Goal: Task Accomplishment & Management: Manage account settings

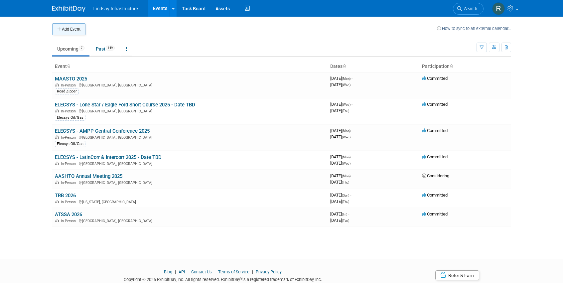
click at [72, 33] on button "Add Event" at bounding box center [68, 29] width 33 height 12
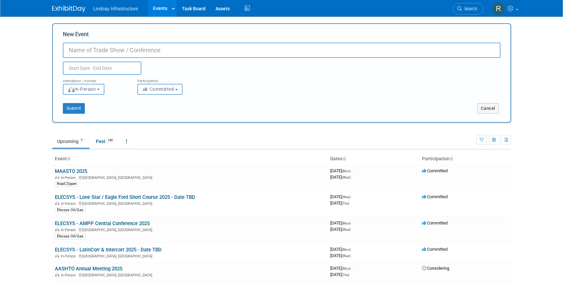
click at [102, 52] on input "New Event" at bounding box center [282, 50] width 438 height 15
type input "Southeastern"
click at [489, 112] on button "Cancel" at bounding box center [488, 108] width 22 height 11
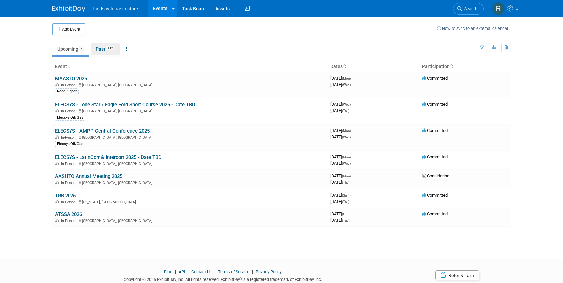
click at [102, 46] on link "Past 149" at bounding box center [105, 49] width 29 height 13
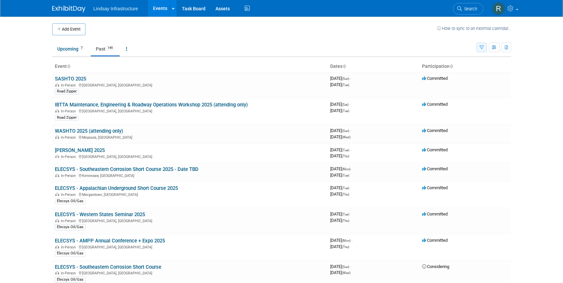
click at [482, 44] on button "button" at bounding box center [482, 48] width 10 height 10
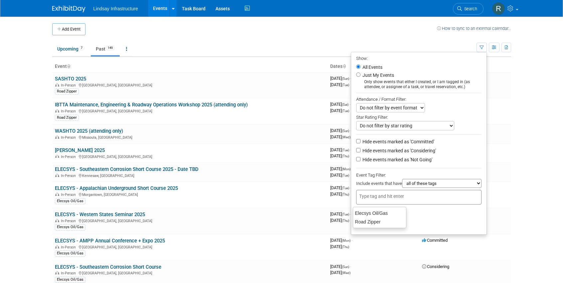
drag, startPoint x: 395, startPoint y: 203, endPoint x: 391, endPoint y: 202, distance: 3.7
click at [395, 203] on div at bounding box center [418, 197] width 125 height 15
click at [380, 215] on div "Elecsys Oil/Gas" at bounding box center [380, 212] width 54 height 9
type input "Elecsys Oil/Gas"
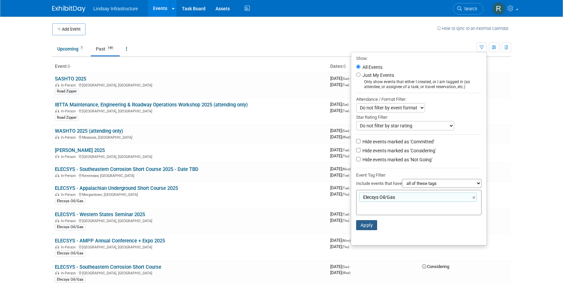
click at [365, 228] on button "Apply" at bounding box center [366, 225] width 21 height 10
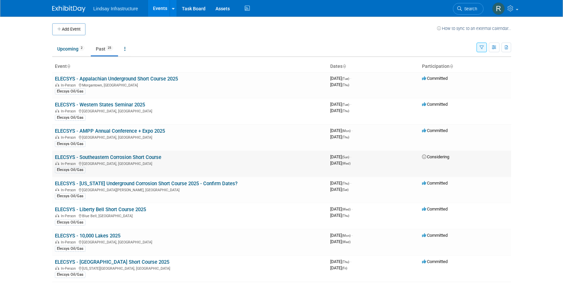
click at [130, 157] on link "ELECSYS - Southeastern Corrosion Short Course" at bounding box center [108, 157] width 106 height 6
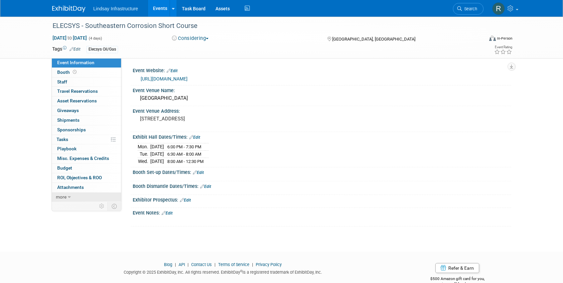
click at [65, 197] on span "more" at bounding box center [61, 196] width 11 height 5
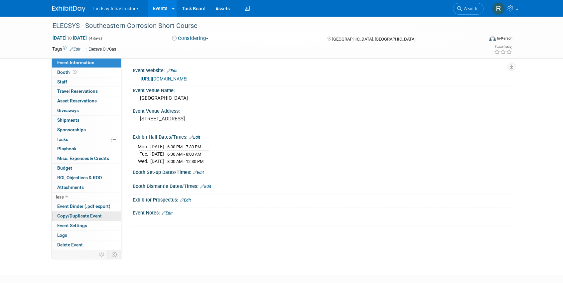
click at [69, 217] on span "Copy/Duplicate Event" at bounding box center [79, 215] width 45 height 5
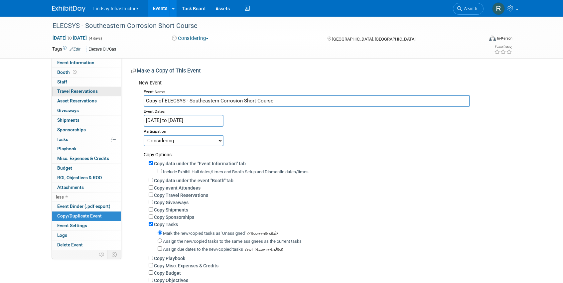
drag, startPoint x: 189, startPoint y: 99, endPoint x: 91, endPoint y: 95, distance: 97.5
click at [94, 97] on div "Event Information Event Info Booth Booth 0 Staff 0 Staff 0 Travel Reservations …" at bounding box center [281, 159] width 469 height 285
click at [256, 102] on input "Southeastern Corrosion Short Course" at bounding box center [307, 101] width 326 height 12
type input "Southeastern Corrosion Short Course 2026"
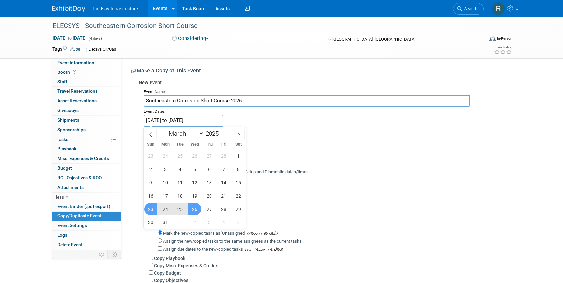
click at [214, 120] on input "Mar 23, 2025 to Mar 26, 2025" at bounding box center [184, 121] width 80 height 12
click at [224, 133] on span at bounding box center [221, 132] width 5 height 4
type input "2026"
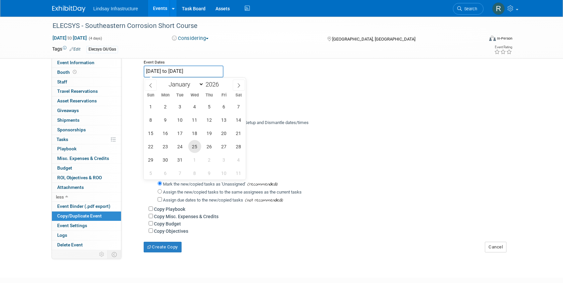
scroll to position [67, 0]
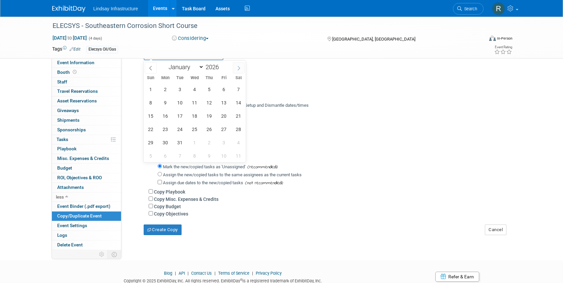
click at [239, 69] on icon at bounding box center [238, 68] width 5 height 5
select select "3"
click at [194, 115] on span "15" at bounding box center [194, 115] width 13 height 13
click at [223, 115] on span "17" at bounding box center [223, 115] width 13 height 13
type input "Apr 15, 2026 to Apr 17, 2026"
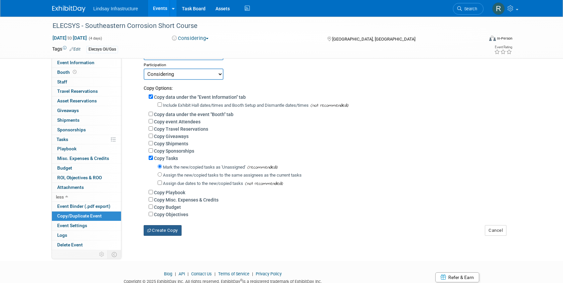
click at [168, 232] on button "Create Copy" at bounding box center [163, 230] width 38 height 11
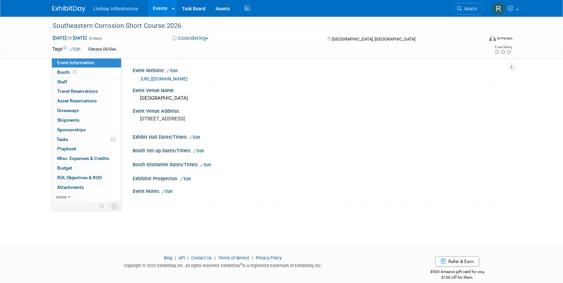
click at [171, 191] on link "Edit" at bounding box center [167, 191] width 11 height 5
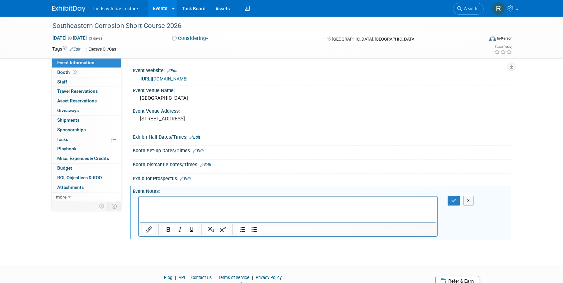
click at [154, 203] on p "Rich Text Area. Press ALT-0 for help." at bounding box center [288, 202] width 291 height 7
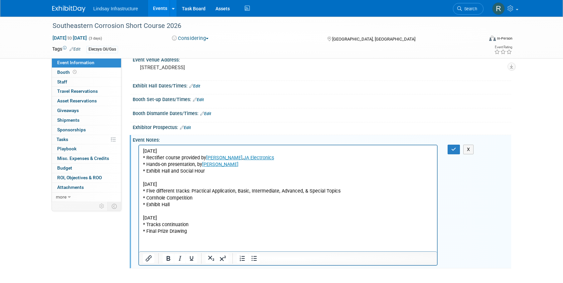
scroll to position [83, 0]
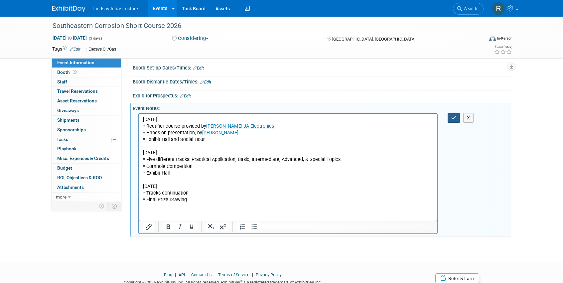
click at [456, 118] on icon "button" at bounding box center [453, 117] width 5 height 5
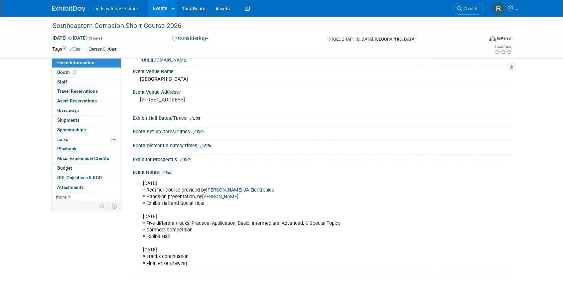
scroll to position [0, 0]
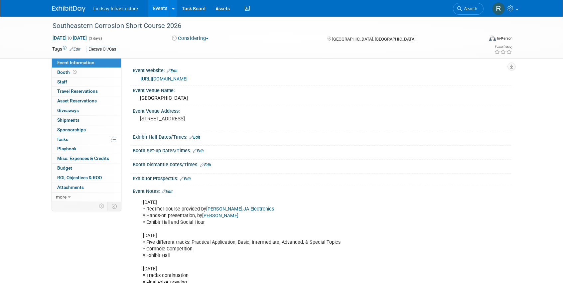
click at [161, 6] on link "Events" at bounding box center [160, 8] width 24 height 17
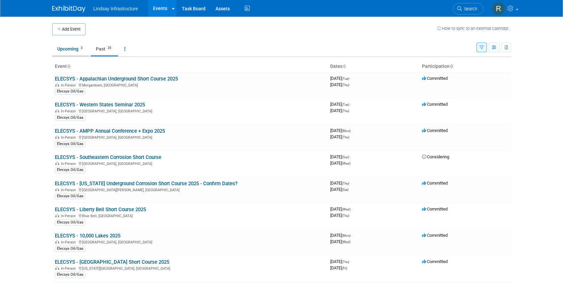
click at [63, 51] on link "Upcoming 3" at bounding box center [70, 49] width 37 height 13
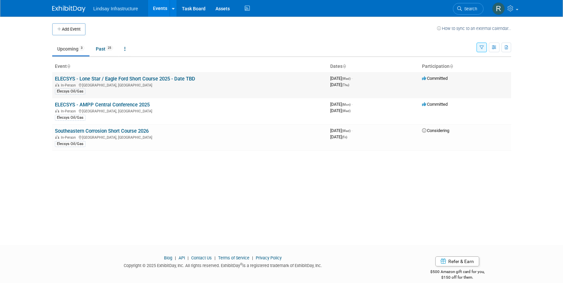
click at [133, 77] on link "ELECSYS - Lone Star / Eagle Ford Short Course 2025 - Date TBD" at bounding box center [125, 79] width 140 height 6
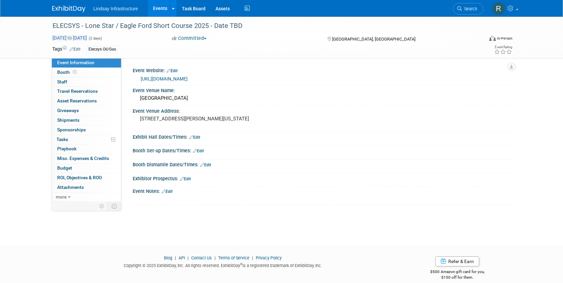
click at [87, 37] on span "Aug 27, 2025 to Aug 28, 2025" at bounding box center [69, 38] width 35 height 6
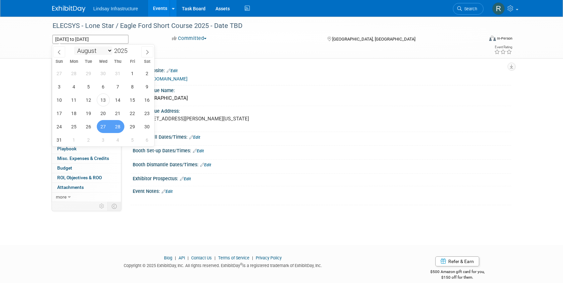
click at [109, 50] on select "January February March April May June July August September October November De…" at bounding box center [93, 51] width 38 height 8
select select "1"
click at [74, 47] on select "January February March April May June July August September October November De…" at bounding box center [93, 51] width 38 height 8
click at [129, 52] on span at bounding box center [130, 53] width 5 height 4
click at [130, 49] on span at bounding box center [130, 49] width 5 height 4
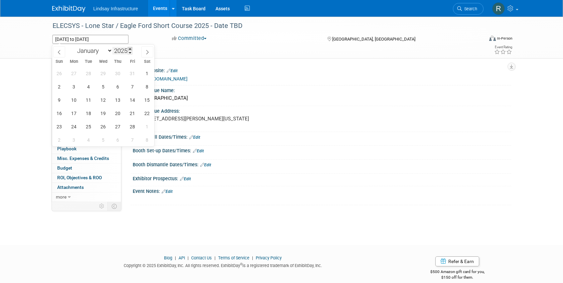
click at [130, 49] on span at bounding box center [130, 49] width 5 height 4
type input "2026"
click at [116, 99] on span "19" at bounding box center [117, 99] width 13 height 13
type input "Feb 19, 2026"
click at [133, 100] on span "20" at bounding box center [132, 99] width 13 height 13
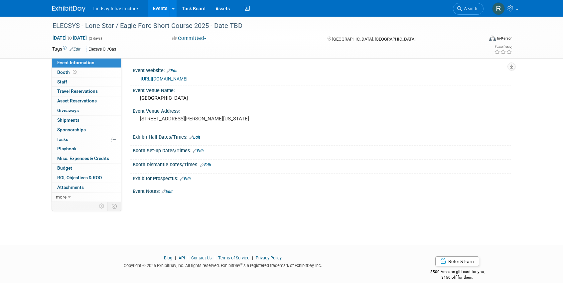
click at [207, 38] on span "button" at bounding box center [205, 38] width 3 height 1
click at [206, 57] on link "Considering" at bounding box center [196, 58] width 53 height 9
click at [72, 128] on span "Sponsorships 0" at bounding box center [71, 129] width 29 height 5
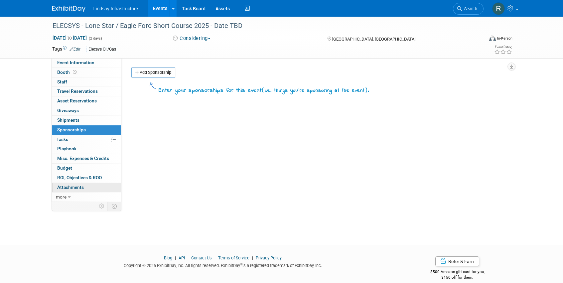
click at [65, 189] on span "Attachments 0" at bounding box center [70, 187] width 27 height 5
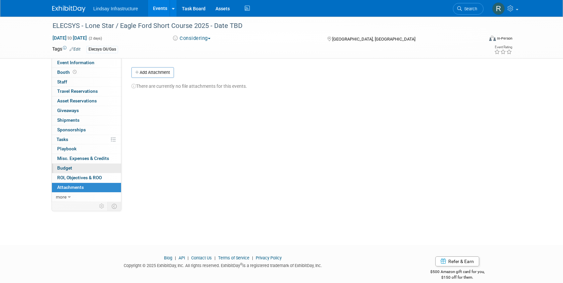
click at [67, 168] on span "Budget" at bounding box center [64, 167] width 15 height 5
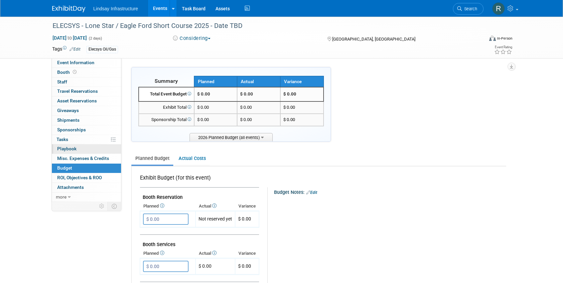
click at [70, 148] on span "Playbook 0" at bounding box center [66, 148] width 19 height 5
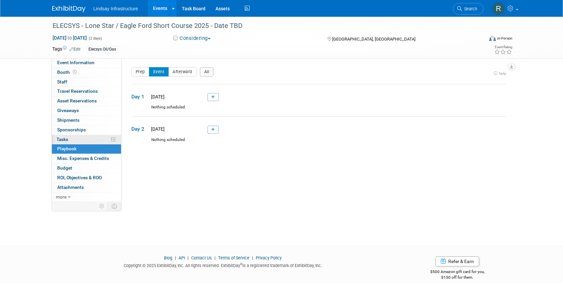
click at [71, 139] on link "0% Tasks 0%" at bounding box center [86, 139] width 69 height 9
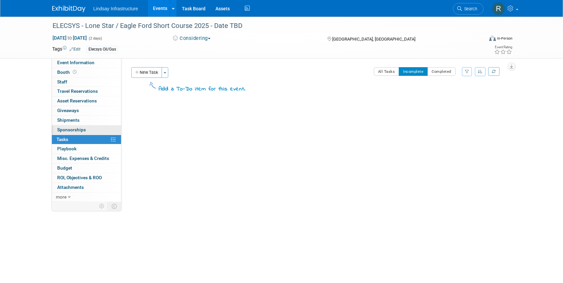
click at [72, 128] on span "Sponsorships 0" at bounding box center [71, 129] width 29 height 5
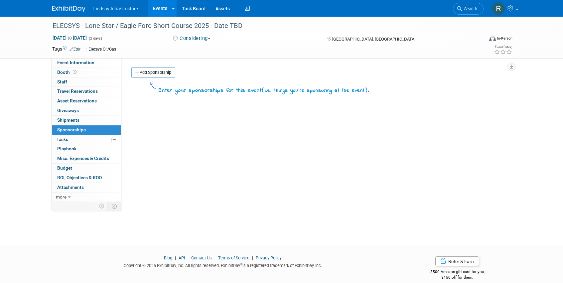
click at [74, 123] on link "0 Shipments 0" at bounding box center [86, 120] width 69 height 9
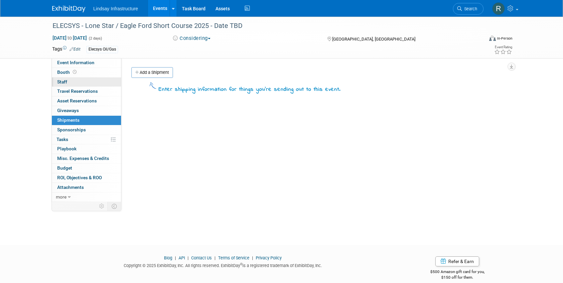
click at [65, 84] on span "Staff 0" at bounding box center [62, 81] width 10 height 5
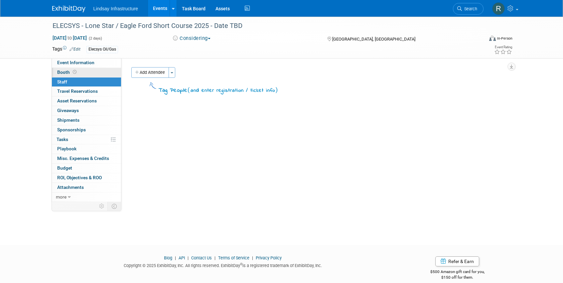
click at [64, 74] on span "Booth" at bounding box center [67, 71] width 21 height 5
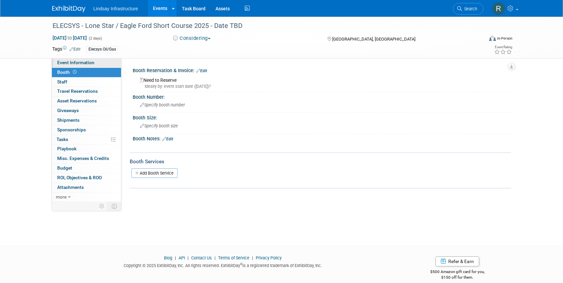
click at [72, 64] on span "Event Information" at bounding box center [75, 62] width 37 height 5
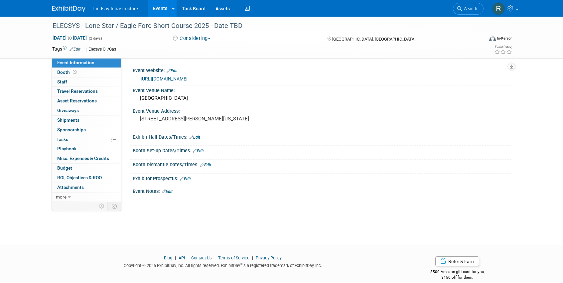
click at [158, 5] on link "Events" at bounding box center [160, 8] width 24 height 17
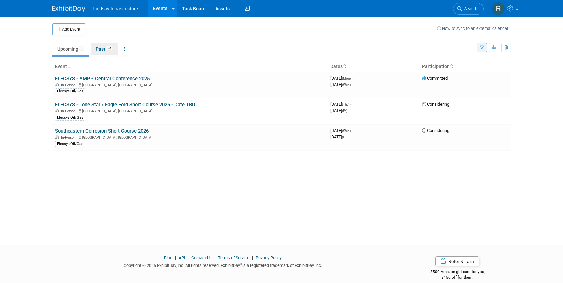
click at [102, 48] on link "Past 25" at bounding box center [104, 49] width 27 height 13
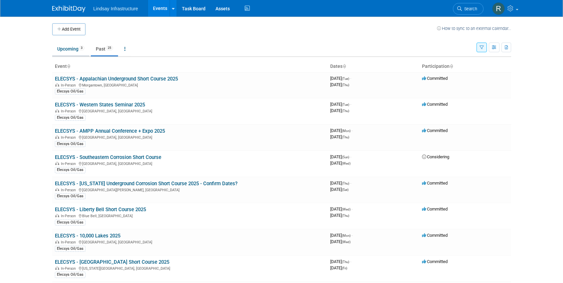
click at [68, 46] on link "Upcoming 3" at bounding box center [70, 49] width 37 height 13
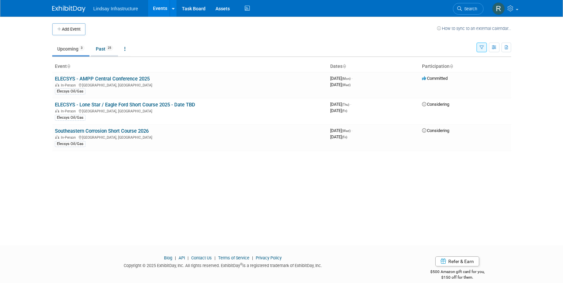
click at [112, 48] on span "25" at bounding box center [109, 48] width 7 height 5
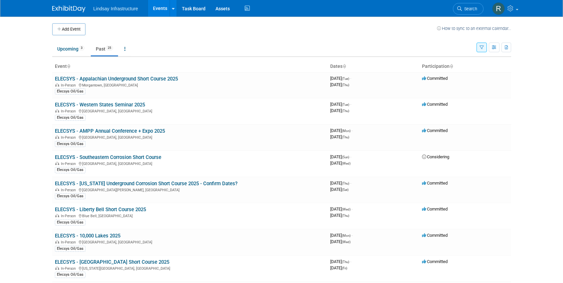
click at [484, 46] on button "button" at bounding box center [482, 48] width 10 height 10
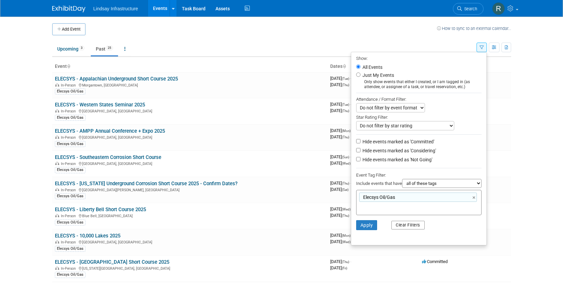
drag, startPoint x: 405, startPoint y: 230, endPoint x: 403, endPoint y: 227, distance: 3.8
click at [404, 229] on button "Clear Filters" at bounding box center [407, 225] width 33 height 9
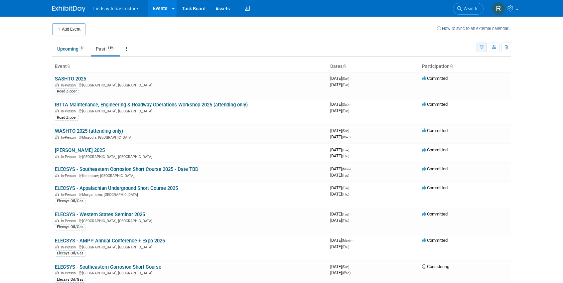
click at [480, 46] on icon "button" at bounding box center [482, 48] width 4 height 4
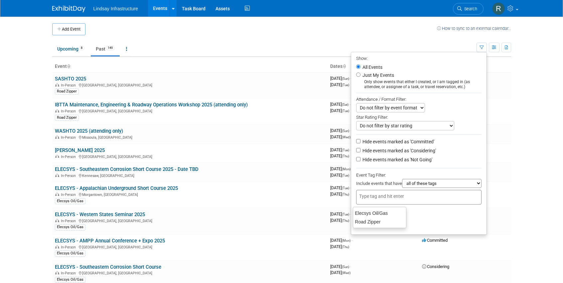
click at [379, 196] on div at bounding box center [418, 197] width 125 height 15
type input "stockyard"
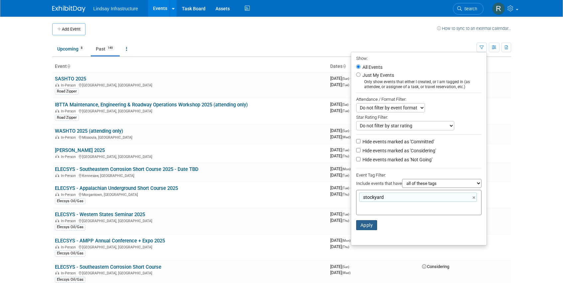
click at [368, 224] on button "Apply" at bounding box center [366, 225] width 21 height 10
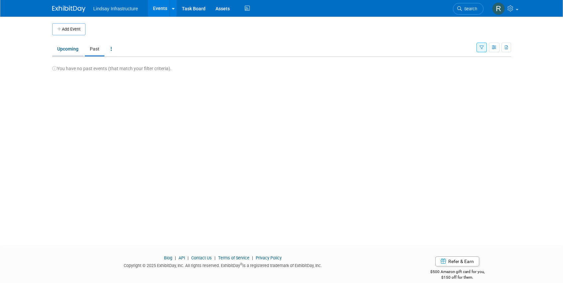
click at [69, 45] on link "Upcoming" at bounding box center [67, 49] width 31 height 13
click at [98, 48] on link "Past" at bounding box center [95, 49] width 20 height 13
click at [486, 45] on button "button" at bounding box center [482, 48] width 10 height 10
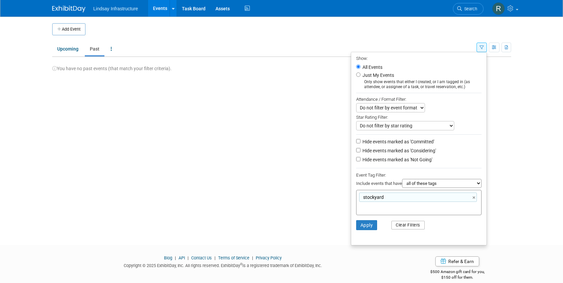
click at [410, 226] on button "Clear Filters" at bounding box center [407, 225] width 33 height 9
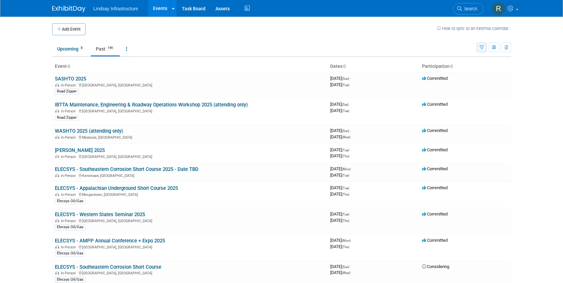
click at [483, 44] on button "button" at bounding box center [482, 48] width 10 height 10
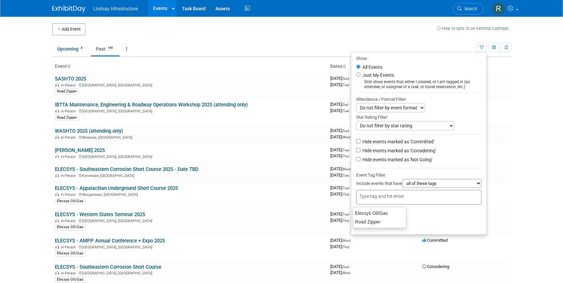
click at [366, 198] on input "text" at bounding box center [385, 196] width 53 height 7
click at [372, 212] on div "Elecsys Oil/Gas" at bounding box center [380, 212] width 54 height 9
type input "Elecsys Oil/Gas"
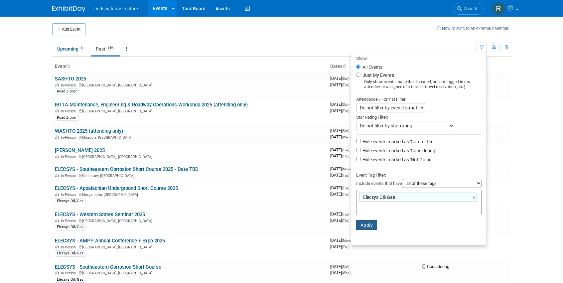
click at [364, 222] on button "Apply" at bounding box center [366, 225] width 21 height 10
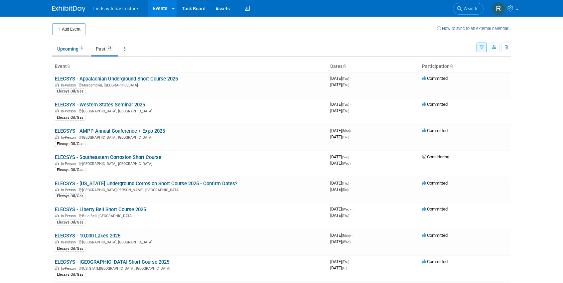
click at [66, 46] on link "Upcoming 3" at bounding box center [70, 49] width 37 height 13
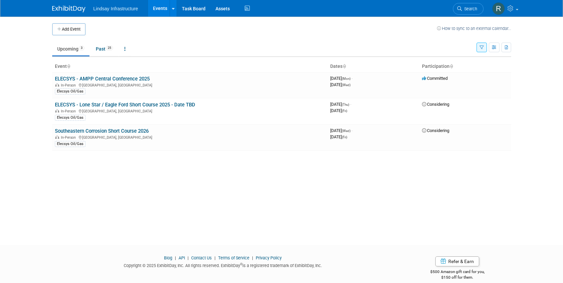
click at [66, 34] on button "Add Event" at bounding box center [68, 29] width 33 height 12
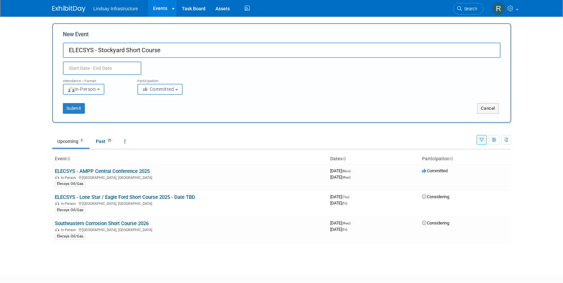
type input "ELECSYS - Stockyard Short Course"
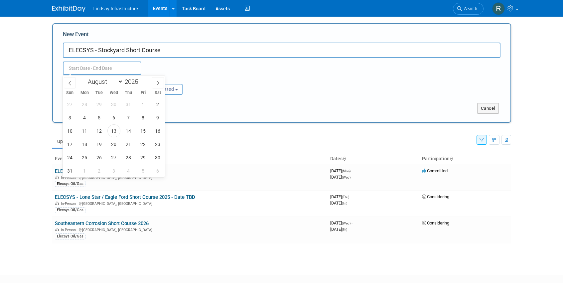
click at [102, 68] on input "text" at bounding box center [102, 68] width 78 height 13
click at [142, 81] on span at bounding box center [140, 80] width 5 height 4
type input "2026"
click at [111, 80] on select "January February March April May June July August September October November De…" at bounding box center [104, 81] width 38 height 8
select select "1"
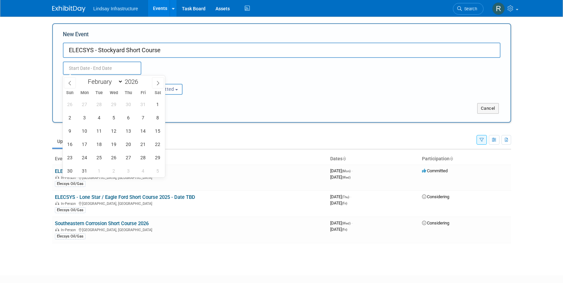
click at [85, 77] on select "January February March April May June July August September October November De…" at bounding box center [104, 81] width 38 height 8
click at [114, 105] on span "4" at bounding box center [113, 104] width 13 height 13
click at [127, 103] on span "5" at bounding box center [128, 104] width 13 height 13
type input "[DATE] to [DATE]"
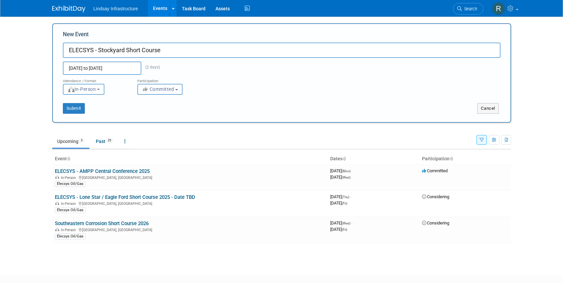
click at [166, 91] on span "Committed" at bounding box center [158, 88] width 32 height 5
click at [171, 103] on label "Committed" at bounding box center [163, 103] width 44 height 9
click at [144, 103] on input "Committed" at bounding box center [141, 103] width 4 height 4
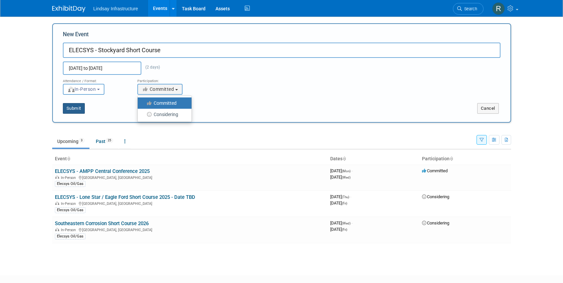
click at [73, 110] on button "Submit" at bounding box center [74, 108] width 22 height 11
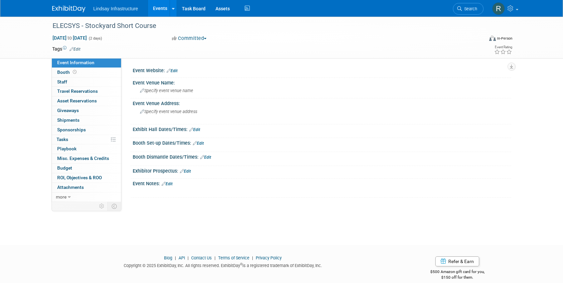
click at [76, 49] on link "Edit" at bounding box center [74, 49] width 11 height 5
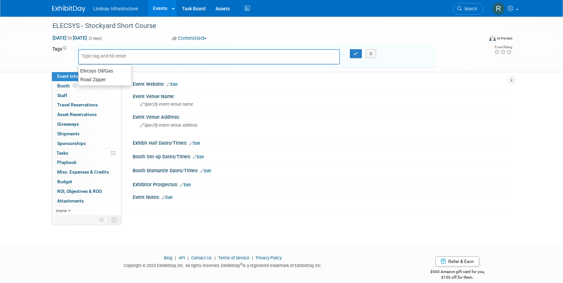
click at [97, 56] on input "text" at bounding box center [107, 56] width 53 height 7
click at [97, 68] on div "Elecsys Oil/Gas" at bounding box center [105, 70] width 54 height 9
type input "Elecsys Oil/Gas"
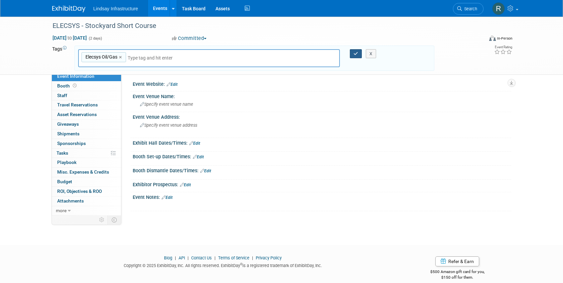
click at [353, 52] on icon "button" at bounding box center [355, 54] width 5 height 4
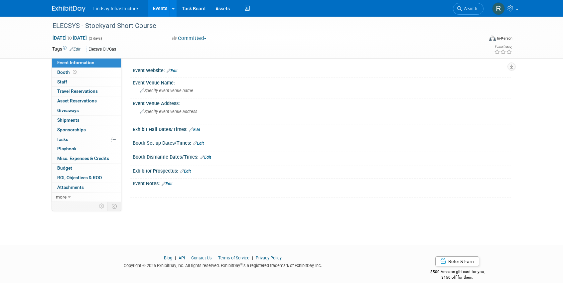
click at [175, 72] on link "Edit" at bounding box center [172, 71] width 11 height 5
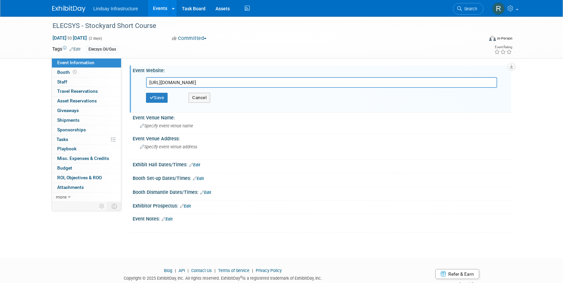
type input "[URL][DOMAIN_NAME]"
click at [161, 92] on div "Save Cancel" at bounding box center [323, 98] width 355 height 20
click at [162, 98] on button "Save" at bounding box center [157, 98] width 22 height 10
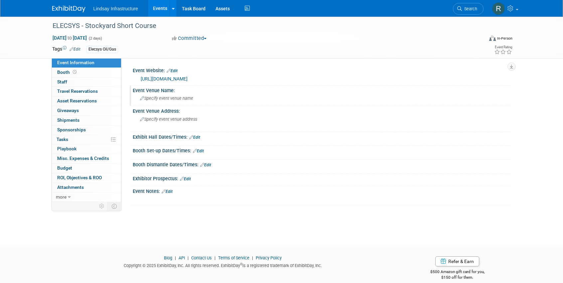
click at [141, 97] on icon at bounding box center [142, 98] width 4 height 4
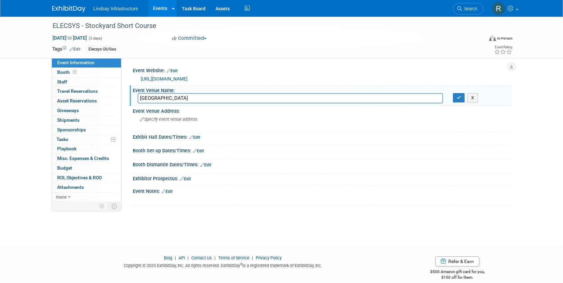
type input "Fort Worth Stockards Station"
click at [458, 96] on icon "button" at bounding box center [459, 97] width 5 height 4
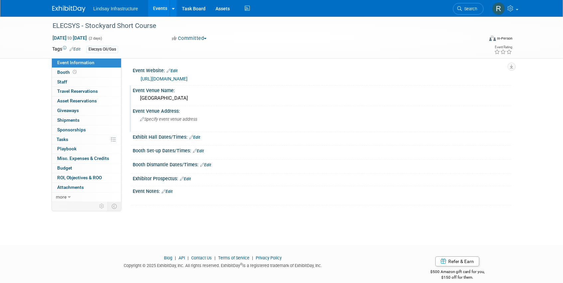
click at [144, 119] on span "Specify event venue address" at bounding box center [168, 119] width 57 height 5
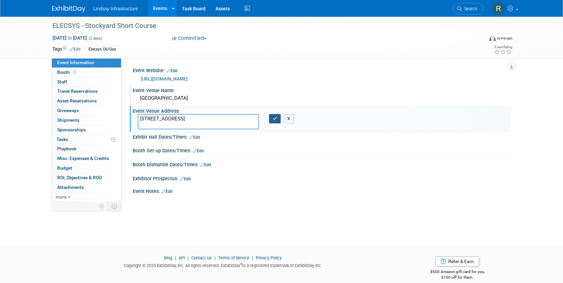
type textarea "140 E Exchange Ave, Fort Worth, TX"
click at [271, 119] on button "button" at bounding box center [275, 118] width 12 height 9
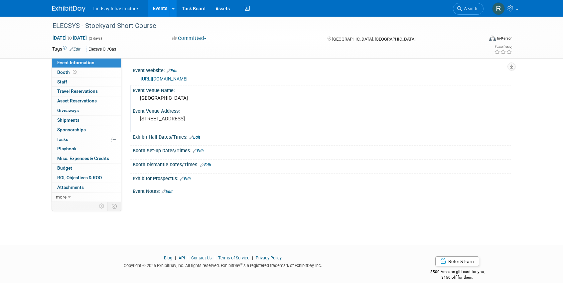
click at [198, 139] on link "Edit" at bounding box center [194, 137] width 11 height 5
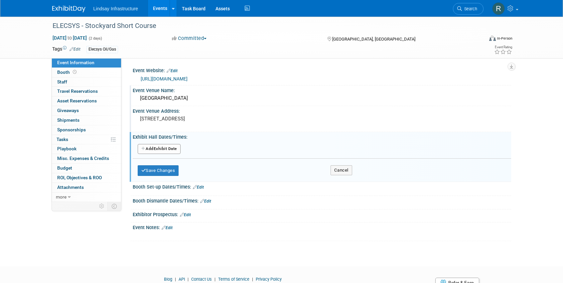
click at [203, 187] on link "Edit" at bounding box center [198, 187] width 11 height 5
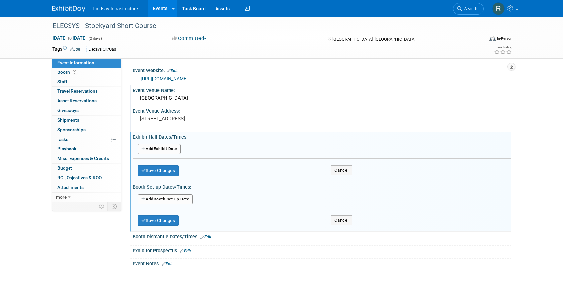
click at [159, 5] on link "Events" at bounding box center [160, 8] width 24 height 17
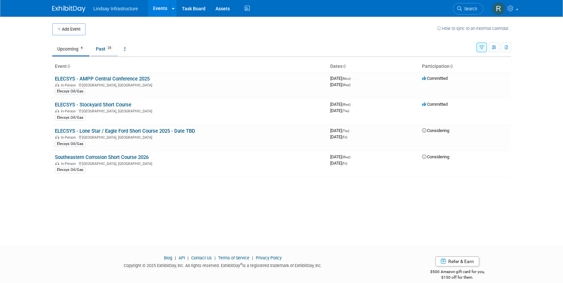
click at [110, 50] on span "25" at bounding box center [109, 48] width 7 height 5
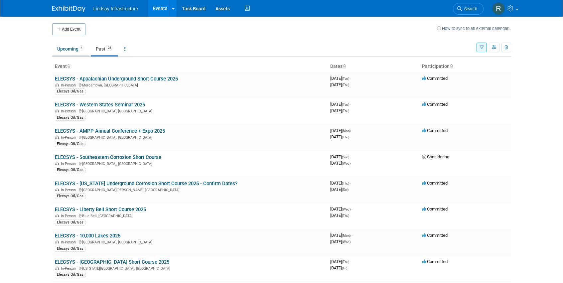
click at [64, 48] on link "Upcoming 4" at bounding box center [70, 49] width 37 height 13
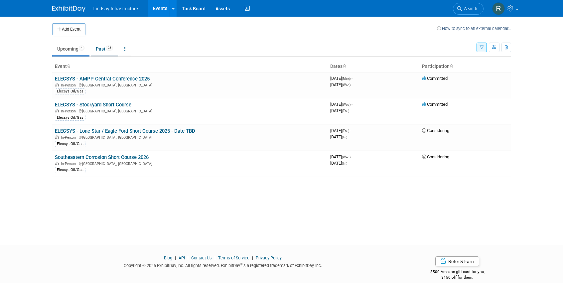
click at [100, 51] on link "Past 25" at bounding box center [104, 49] width 27 height 13
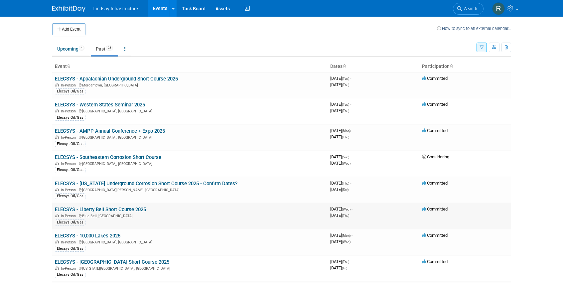
click at [102, 210] on link "ELECSYS - Liberty Bell Short Course 2025" at bounding box center [100, 210] width 91 height 6
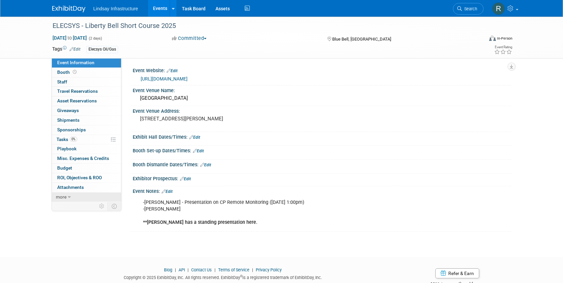
click at [67, 197] on link "more" at bounding box center [86, 197] width 69 height 9
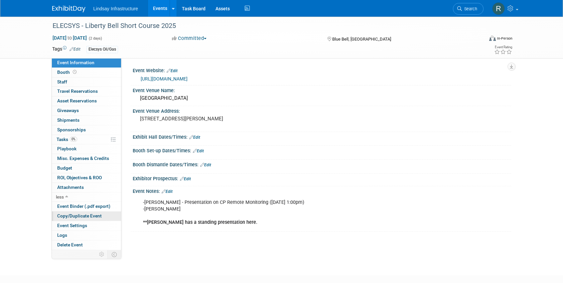
click at [88, 215] on span "Copy/Duplicate Event" at bounding box center [79, 215] width 45 height 5
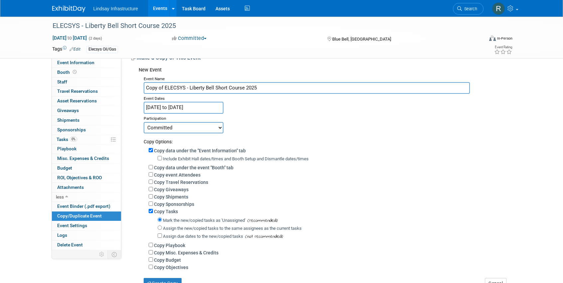
scroll to position [33, 0]
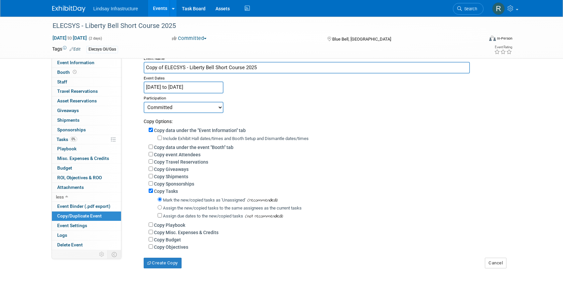
click at [201, 83] on input "Feb 5, 2025 to Feb 6, 2025" at bounding box center [184, 87] width 80 height 12
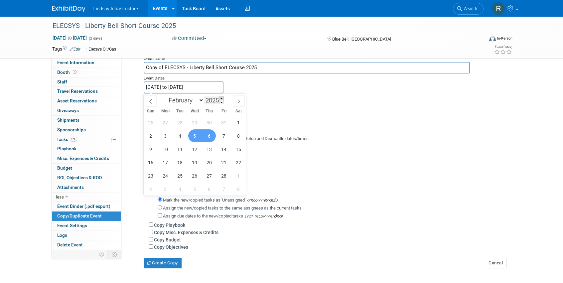
click at [221, 99] on span at bounding box center [221, 98] width 5 height 4
type input "2026"
click at [195, 121] on span "4" at bounding box center [194, 122] width 13 height 13
click at [207, 119] on span "5" at bounding box center [209, 122] width 13 height 13
type input "Feb 4, 2026 to Feb 5, 2026"
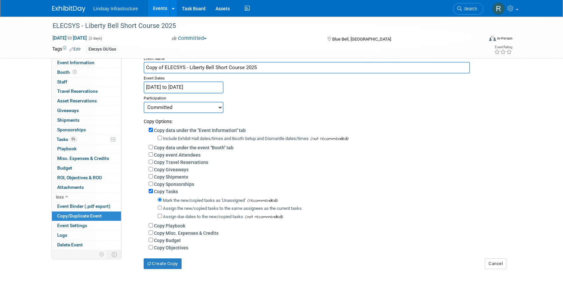
drag, startPoint x: 165, startPoint y: 67, endPoint x: 27, endPoint y: 54, distance: 138.3
click at [32, 64] on div "ELECSYS - Liberty Bell Short Course 2025 Feb 5, 2025 to Feb 6, 2025 (2 days) Fe…" at bounding box center [281, 132] width 563 height 299
click at [244, 63] on input "ELECSYS - Liberty Bell Short Course 2025" at bounding box center [307, 68] width 326 height 12
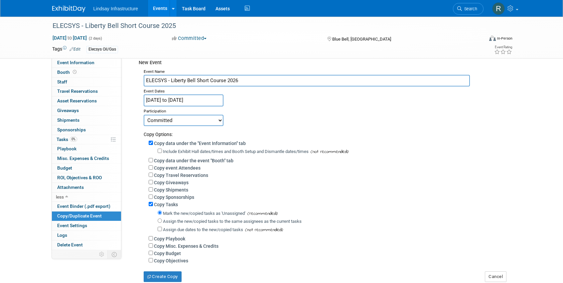
scroll to position [67, 0]
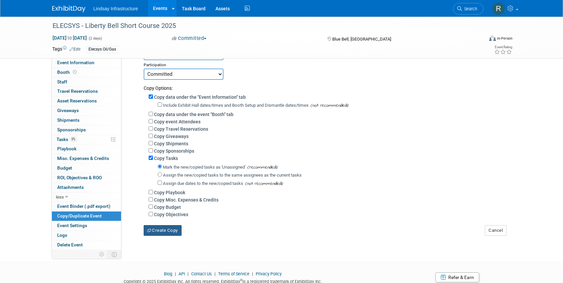
type input "ELECSYS - Liberty Bell Short Course 2026"
click at [174, 234] on button "Create Copy" at bounding box center [163, 230] width 38 height 11
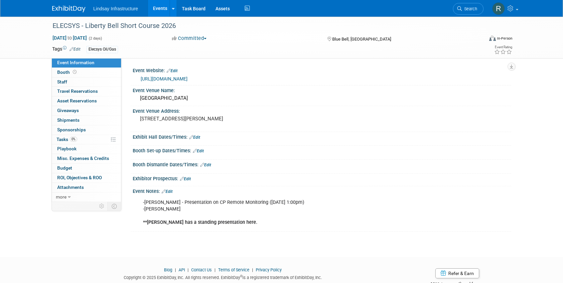
click at [122, 8] on span "Lindsay Infrastructure" at bounding box center [115, 8] width 45 height 5
click at [161, 8] on link "Events" at bounding box center [160, 8] width 24 height 17
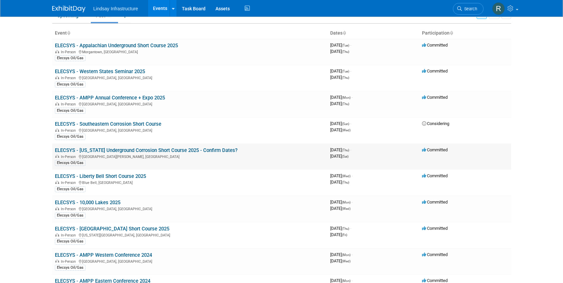
scroll to position [67, 0]
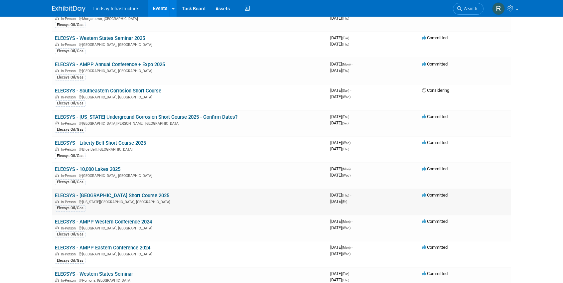
click at [140, 199] on div "In-Person [US_STATE][GEOGRAPHIC_DATA], [GEOGRAPHIC_DATA]" at bounding box center [190, 201] width 270 height 5
click at [142, 195] on link "ELECSYS - [GEOGRAPHIC_DATA] Short Course 2025" at bounding box center [112, 196] width 114 height 6
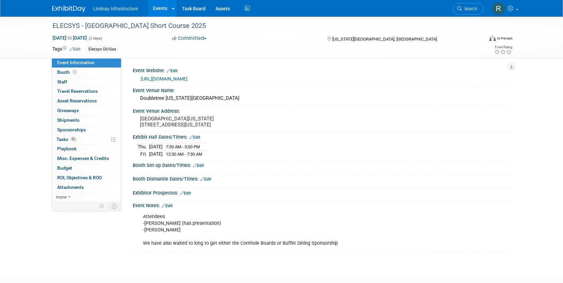
click at [188, 77] on link "https://www.ampp.org/events/event-description?CalendarEventKey=dacbe022-9725-42…" at bounding box center [164, 78] width 47 height 5
click at [151, 8] on link "Events" at bounding box center [160, 8] width 24 height 17
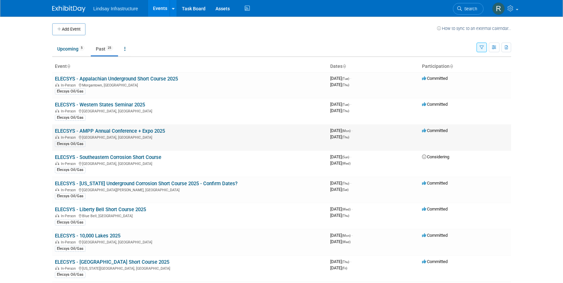
click at [137, 132] on link "ELECSYS - AMPP Annual Conference + Expo 2025" at bounding box center [110, 131] width 110 height 6
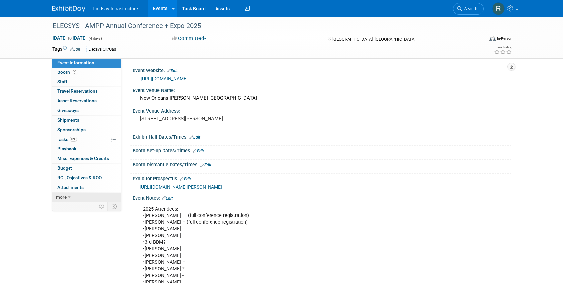
click at [67, 198] on link "more" at bounding box center [86, 197] width 69 height 9
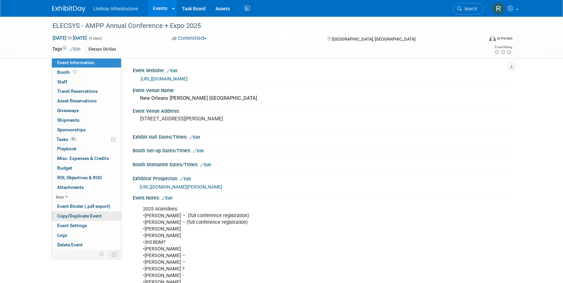
click at [74, 214] on span "Copy/Duplicate Event" at bounding box center [79, 215] width 45 height 5
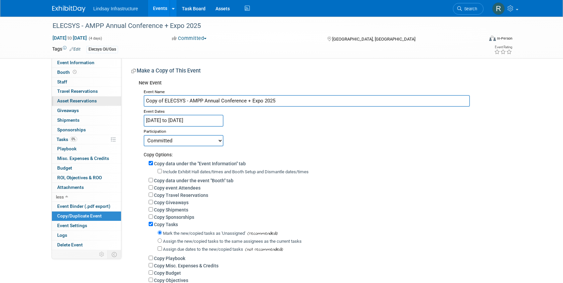
drag, startPoint x: 164, startPoint y: 102, endPoint x: 83, endPoint y: 104, distance: 80.2
click at [83, 104] on div "Event Information Event Info Booth Booth 0 Staff 0 Staff 0 Travel Reservations …" at bounding box center [281, 159] width 469 height 285
click at [267, 100] on input "ELECSYS - AMPP Annual Conference + Expo 2025" at bounding box center [307, 101] width 326 height 12
type input "ELECSYS - AMPP Annual Conference + Expo 2026"
click at [206, 118] on input "Apr 7, 2025 to Apr 10, 2025" at bounding box center [184, 121] width 80 height 12
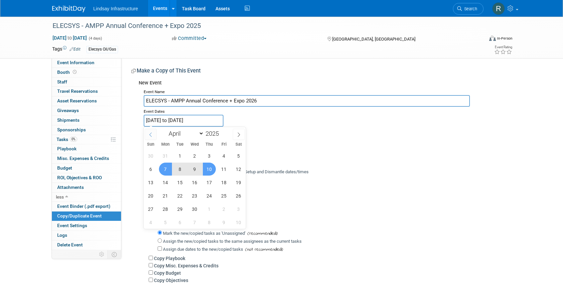
click at [153, 135] on span at bounding box center [151, 134] width 12 height 11
select select "2"
click at [216, 133] on input "2025" at bounding box center [214, 134] width 20 height 8
click at [221, 132] on span at bounding box center [221, 132] width 5 height 4
type input "2026"
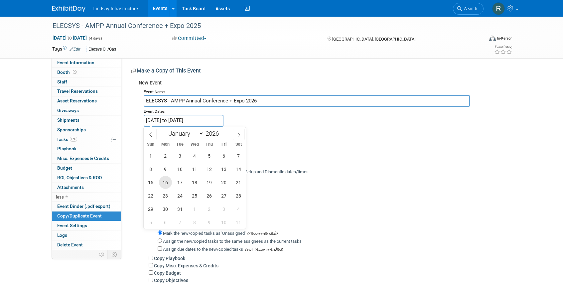
click at [165, 183] on span "16" at bounding box center [165, 182] width 13 height 13
click at [209, 183] on span "19" at bounding box center [209, 182] width 13 height 13
type input "Mar 16, 2026 to Mar 19, 2026"
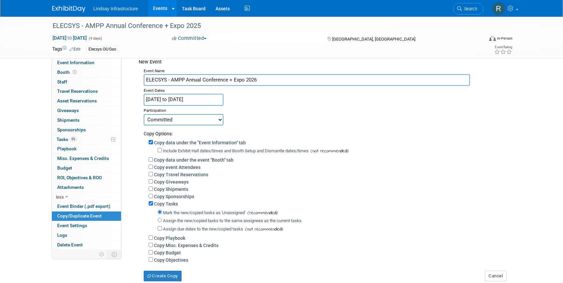
scroll to position [95, 0]
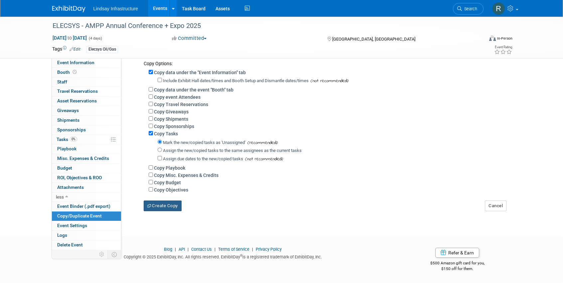
click at [171, 207] on button "Create Copy" at bounding box center [163, 206] width 38 height 11
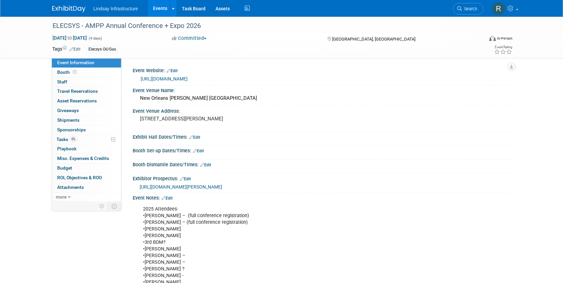
click at [178, 69] on link "Edit" at bounding box center [172, 71] width 11 height 5
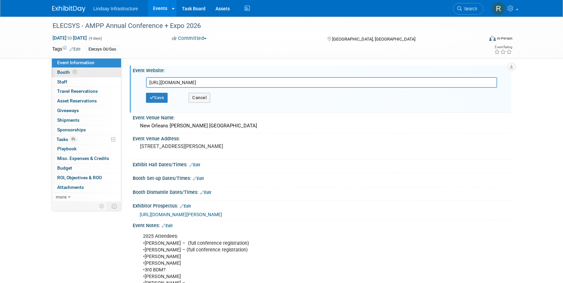
drag, startPoint x: 219, startPoint y: 81, endPoint x: 95, endPoint y: 72, distance: 123.7
click at [107, 72] on div "Event Information Event Info Booth Booth 0 Staff 0 Staff 0 Travel Reservations …" at bounding box center [281, 245] width 469 height 456
type input "[URL][DOMAIN_NAME]."
drag, startPoint x: 369, startPoint y: 85, endPoint x: 76, endPoint y: 55, distance: 294.8
click at [84, 71] on div "Event Information Event Info Booth Booth 0 Staff 0 Staff 0 Travel Reservations …" at bounding box center [281, 245] width 469 height 456
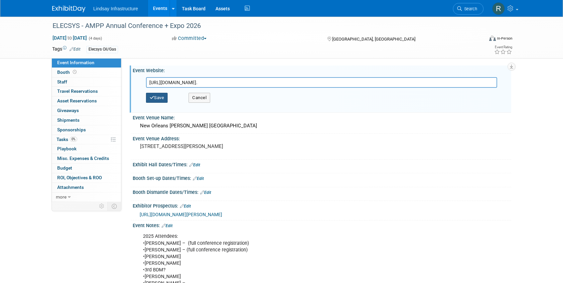
type input "[URL][DOMAIN_NAME]."
click at [157, 98] on button "Save" at bounding box center [157, 98] width 22 height 10
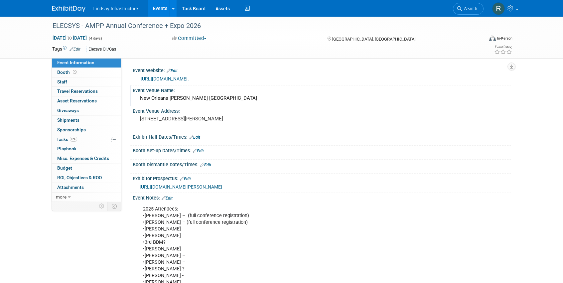
click at [220, 97] on div "New Orleans [PERSON_NAME] [GEOGRAPHIC_DATA]" at bounding box center [322, 98] width 368 height 10
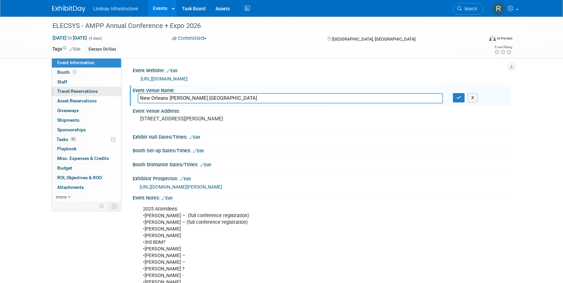
drag, startPoint x: 262, startPoint y: 99, endPoint x: 61, endPoint y: 91, distance: 201.0
click at [80, 98] on div "Event Information Event Info Booth Booth 0 Staff 0 Staff 0 Travel Reservations …" at bounding box center [281, 231] width 469 height 429
click at [446, 120] on div "Event Venue Address: [STREET_ADDRESS][PERSON_NAME]" at bounding box center [320, 119] width 381 height 26
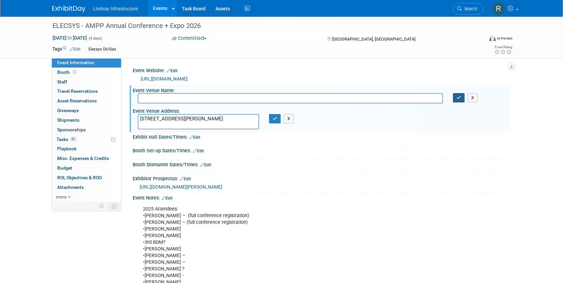
click at [461, 99] on icon "button" at bounding box center [459, 97] width 5 height 4
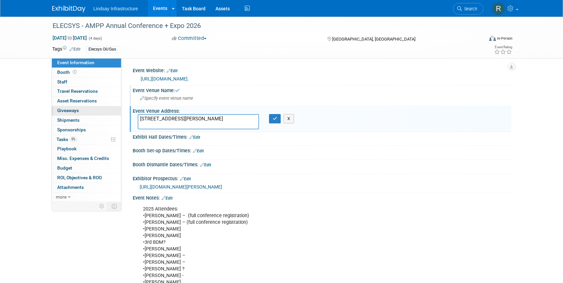
drag, startPoint x: 188, startPoint y: 127, endPoint x: 58, endPoint y: 114, distance: 130.3
click at [65, 117] on div "Event Information Event Info Booth Booth 0 Staff 0 Staff 0 Travel Reservations …" at bounding box center [281, 231] width 469 height 429
type textarea "[GEOGRAPHIC_DATA], [US_STATE]"
click at [276, 119] on icon "button" at bounding box center [275, 118] width 5 height 4
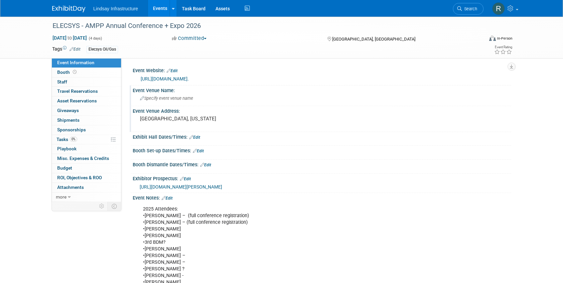
click at [173, 196] on link "Edit" at bounding box center [167, 198] width 11 height 5
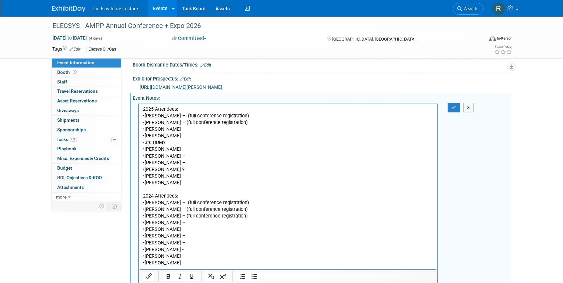
scroll to position [67, 0]
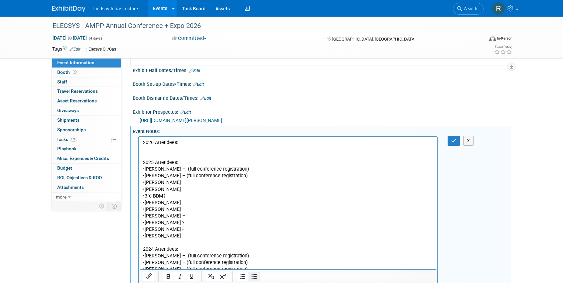
click at [253, 277] on icon "Bullet list" at bounding box center [254, 276] width 8 height 8
drag, startPoint x: 164, startPoint y: 222, endPoint x: 142, endPoint y: 168, distance: 58.4
click at [142, 168] on html "2026 Attendees: 2025 Attendees: •Jamey Hilleary – (full conference registration…" at bounding box center [288, 264] width 298 height 256
copy p "•Jamey Hilleary – (full conference registration) •Wes Summers – (full conferenc…"
drag, startPoint x: 165, startPoint y: 150, endPoint x: 140, endPoint y: 146, distance: 25.2
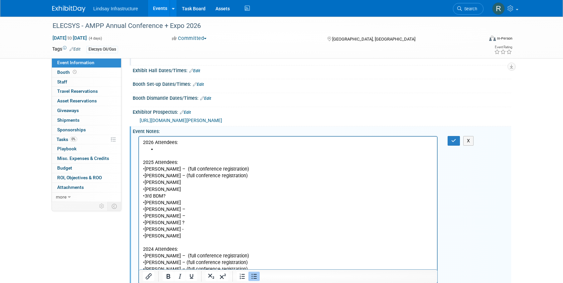
click at [140, 146] on html "2026 Attendees: 2025 Attendees: •Jamey Hilleary – (full conference registration…" at bounding box center [288, 264] width 298 height 256
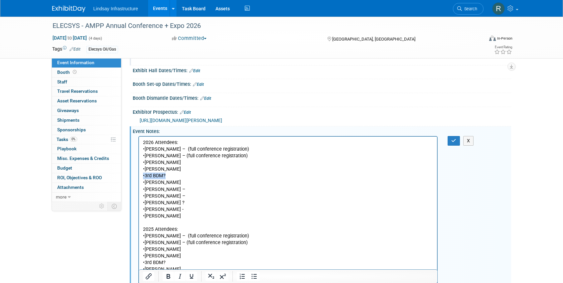
drag, startPoint x: 167, startPoint y: 175, endPoint x: 142, endPoint y: 176, distance: 25.3
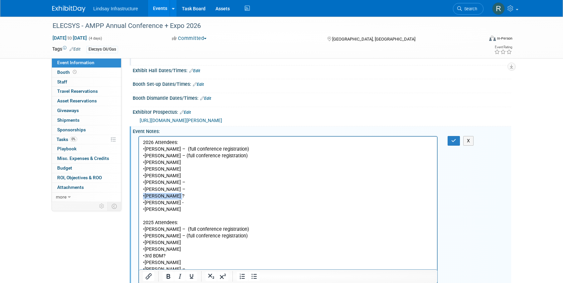
drag, startPoint x: 179, startPoint y: 196, endPoint x: 132, endPoint y: 195, distance: 47.2
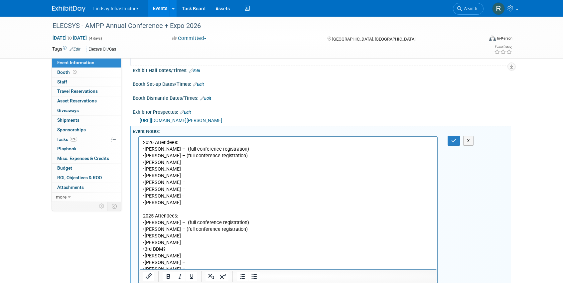
drag, startPoint x: 176, startPoint y: 195, endPoint x: 128, endPoint y: 195, distance: 47.6
click at [178, 181] on p "•Jamey Hilleary – (full conference registration) •Wes Summers – (full conferenc…" at bounding box center [288, 173] width 291 height 54
click at [187, 196] on p "•Jamey Hilleary – (full conference registration) •Wes Summers – (full conferenc…" at bounding box center [288, 173] width 291 height 54
drag, startPoint x: 186, startPoint y: 195, endPoint x: 129, endPoint y: 196, distance: 56.2
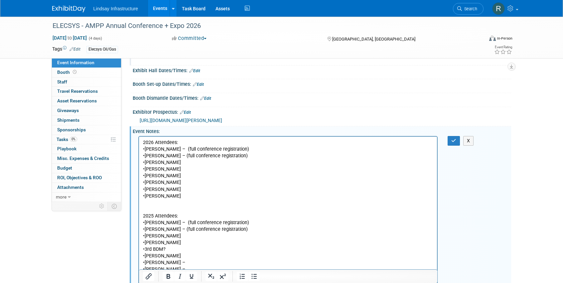
copy p "•Patricio De Andreis"
click at [197, 197] on p "•Jamey Hilleary – (full conference registration) •Wes Summers – (full conferenc…" at bounding box center [288, 173] width 291 height 54
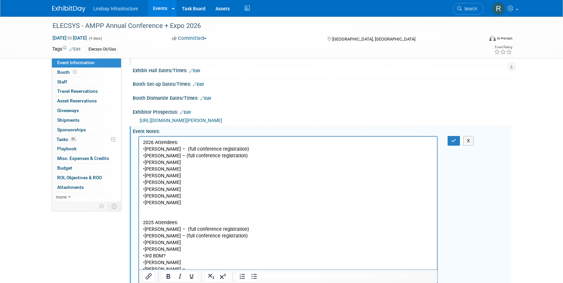
drag, startPoint x: 198, startPoint y: 202, endPoint x: 150, endPoint y: 207, distance: 48.2
click at [145, 206] on p "•Patricio De Andreis" at bounding box center [288, 202] width 291 height 7
click at [177, 200] on p "•Danil" at bounding box center [288, 202] width 291 height 7
click at [180, 181] on p "•Jamey Hilleary – (full conference registration) •Wes Summers – (full conferenc…" at bounding box center [288, 173] width 291 height 54
drag, startPoint x: 187, startPoint y: 186, endPoint x: 145, endPoint y: 190, distance: 42.1
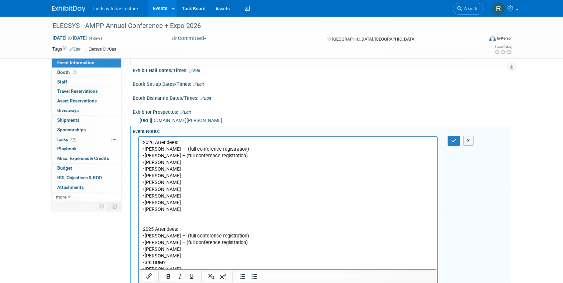
click at [145, 190] on p "•Patricio De Andreis •Arun Kesavan •Patricio De Andreis" at bounding box center [288, 196] width 291 height 20
click at [176, 190] on p "•Alex M •Arun Kesavan •Patricio De Andreis" at bounding box center [288, 196] width 291 height 20
click at [456, 141] on icon "button" at bounding box center [453, 140] width 5 height 5
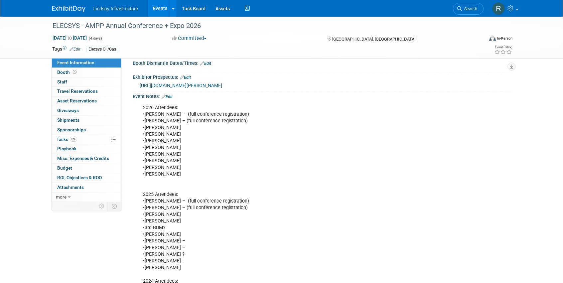
scroll to position [100, 0]
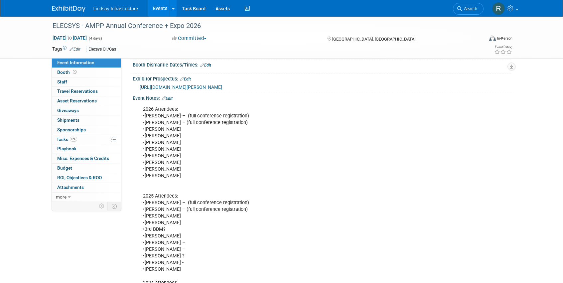
click at [207, 112] on div "2026 Attendees: •Jamey Hilleary – (full conference registration) •Wes Summers –…" at bounding box center [288, 266] width 300 height 327
click at [170, 97] on link "Edit" at bounding box center [167, 98] width 11 height 5
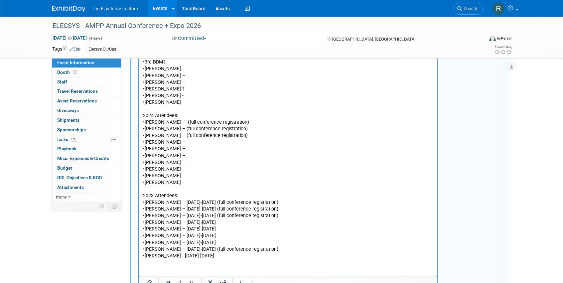
scroll to position [299, 0]
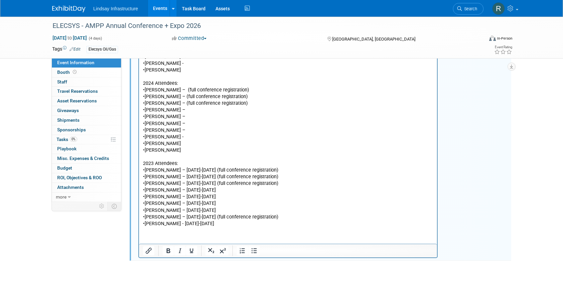
drag, startPoint x: 214, startPoint y: 218, endPoint x: 147, endPoint y: 80, distance: 152.9
click at [149, 80] on html "2026 Attendees: •Jamey Hilleary – (full conference registration) •Wes Summers –…" at bounding box center [288, 65] width 298 height 323
drag, startPoint x: 144, startPoint y: 83, endPoint x: 297, endPoint y: 228, distance: 211.0
click at [297, 227] on html "2026 Attendees: •Jamey Hilleary – (full conference registration) •Wes Summers –…" at bounding box center [288, 65] width 298 height 323
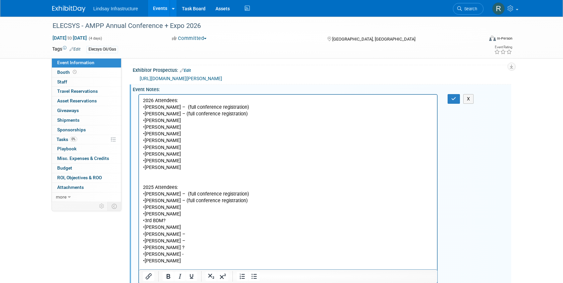
scroll to position [95, 0]
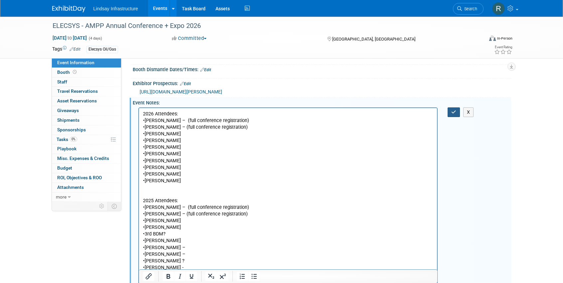
click at [453, 112] on icon "button" at bounding box center [453, 112] width 5 height 5
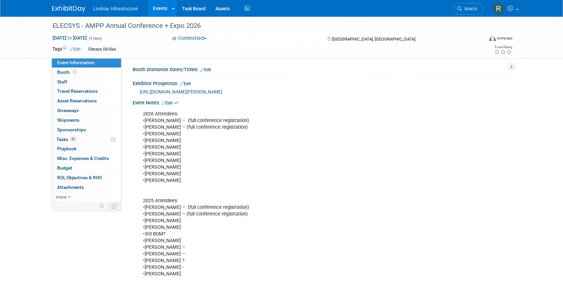
click at [240, 130] on div "2026 Attendees: •Jamey Hilleary – (full conference registration) •Wes Summers –…" at bounding box center [288, 194] width 300 height 174
click at [243, 127] on div "2026 Attendees: •Jamey Hilleary – (full conference registration) •Wes Summers –…" at bounding box center [288, 194] width 300 height 174
click at [240, 127] on div "2026 Attendees: •Jamey Hilleary – (full conference registration) •Wes Summers –…" at bounding box center [288, 194] width 300 height 174
drag, startPoint x: 239, startPoint y: 127, endPoint x: 219, endPoint y: 128, distance: 19.6
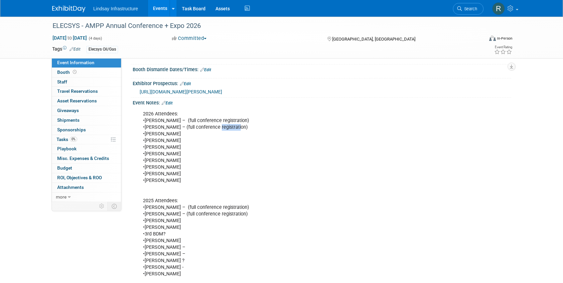
click at [219, 128] on div "2026 Attendees: •Jamey Hilleary – (full conference registration) •Wes Summers –…" at bounding box center [288, 194] width 300 height 174
click at [171, 103] on link "Edit" at bounding box center [167, 103] width 11 height 5
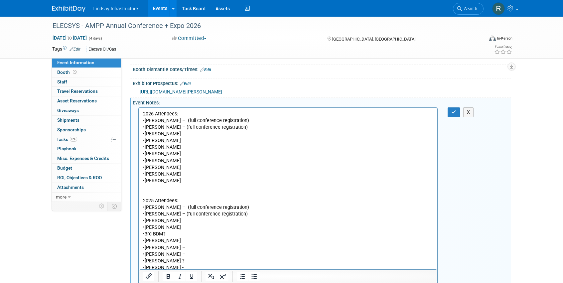
scroll to position [0, 0]
drag, startPoint x: 251, startPoint y: 129, endPoint x: 177, endPoint y: 130, distance: 73.5
click at [177, 130] on p "2026 Attendees: •Jamey Hilleary – (full conference registration) •Wes Summers –…" at bounding box center [288, 193] width 291 height 167
drag, startPoint x: 247, startPoint y: 121, endPoint x: 177, endPoint y: 121, distance: 70.2
click at [177, 121] on p "2026 Attendees: •Jamey Hilleary – (full conference registration) •Wes Summers •…" at bounding box center [288, 193] width 291 height 167
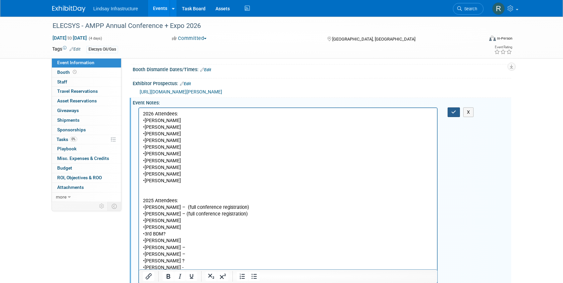
click at [451, 111] on button "button" at bounding box center [454, 112] width 12 height 10
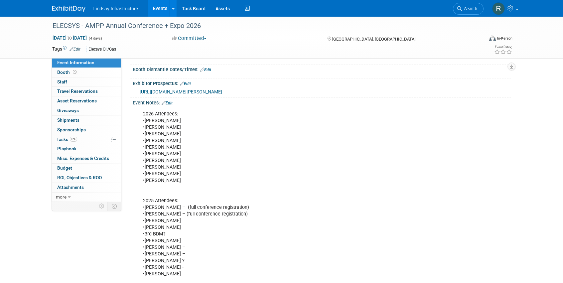
click at [222, 92] on span "https://higherlogicdownload.s3.amazonaws.com/NACE/a4ee948a-6a28-40fd-8155-6c8a4…" at bounding box center [181, 91] width 82 height 5
click at [191, 83] on link "Edit" at bounding box center [185, 83] width 11 height 5
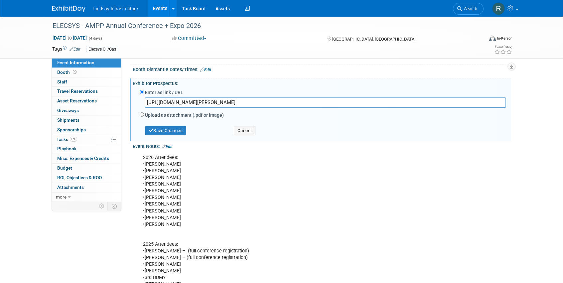
click at [456, 102] on input "https://higherlogicdownload.s3.amazonaws.com/NACE/a4ee948a-6a28-40fd-8155-6c8a4…" at bounding box center [325, 102] width 361 height 10
click at [173, 123] on div "Save Changes" at bounding box center [182, 127] width 94 height 15
click at [170, 127] on button "Save Changes" at bounding box center [165, 130] width 41 height 9
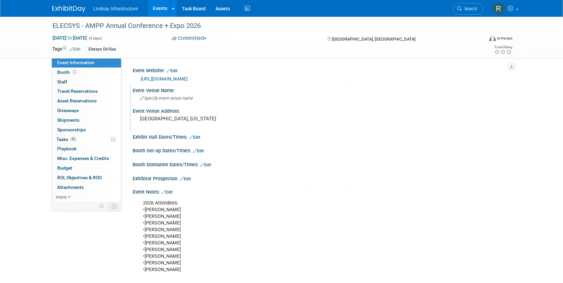
click at [159, 9] on link "Events" at bounding box center [160, 8] width 24 height 17
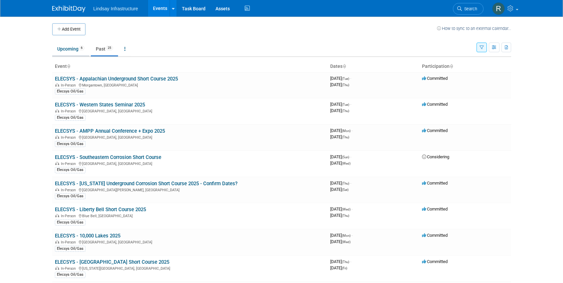
click at [69, 49] on link "Upcoming 6" at bounding box center [70, 49] width 37 height 13
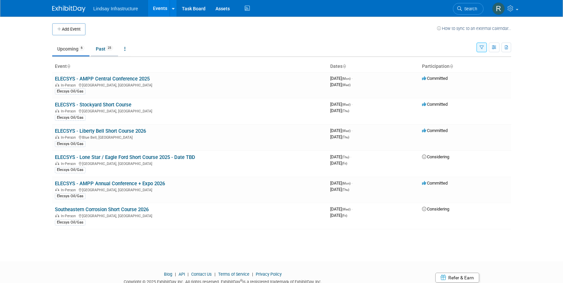
click at [104, 48] on link "Past 25" at bounding box center [104, 49] width 27 height 13
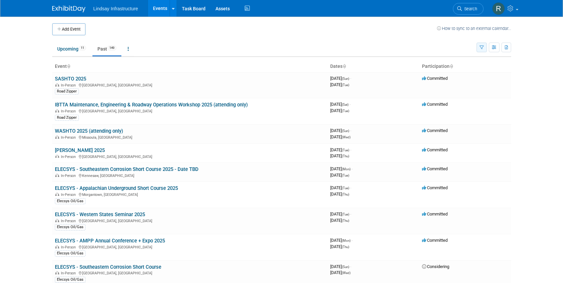
click at [484, 47] on button "button" at bounding box center [482, 48] width 10 height 10
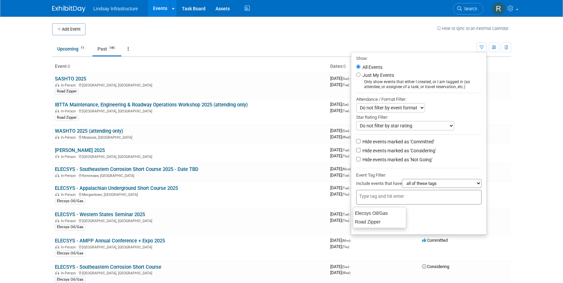
click at [402, 197] on input "text" at bounding box center [385, 196] width 53 height 7
click at [373, 213] on div "Elecsys Oil/Gas" at bounding box center [380, 212] width 54 height 9
type input "Elecsys Oil/Gas"
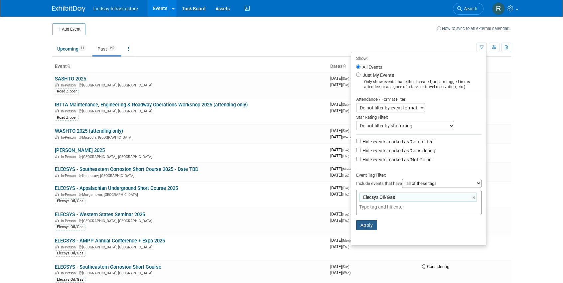
click at [368, 224] on button "Apply" at bounding box center [366, 225] width 21 height 10
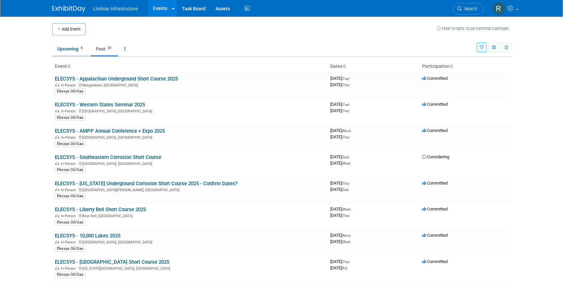
click at [65, 47] on link "Upcoming 6" at bounding box center [70, 49] width 37 height 13
